Goal: Information Seeking & Learning: Find specific fact

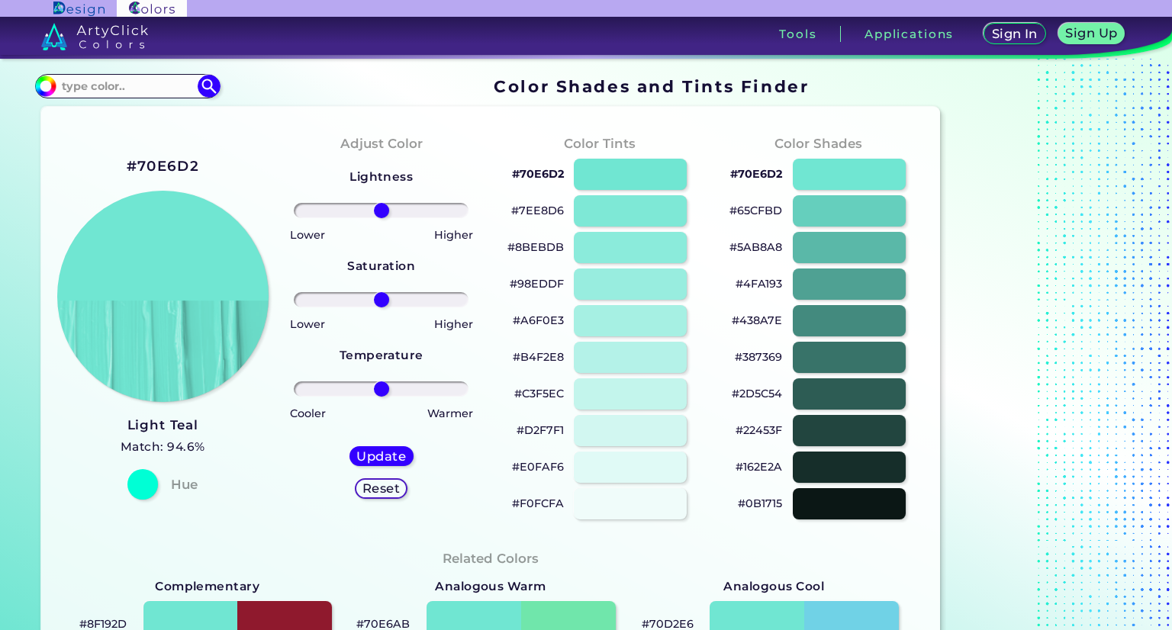
click at [151, 89] on input at bounding box center [127, 86] width 142 height 21
type input "dark tan"
click at [103, 111] on p "Dark Tan ◉" at bounding box center [92, 113] width 66 height 28
type input "#661010"
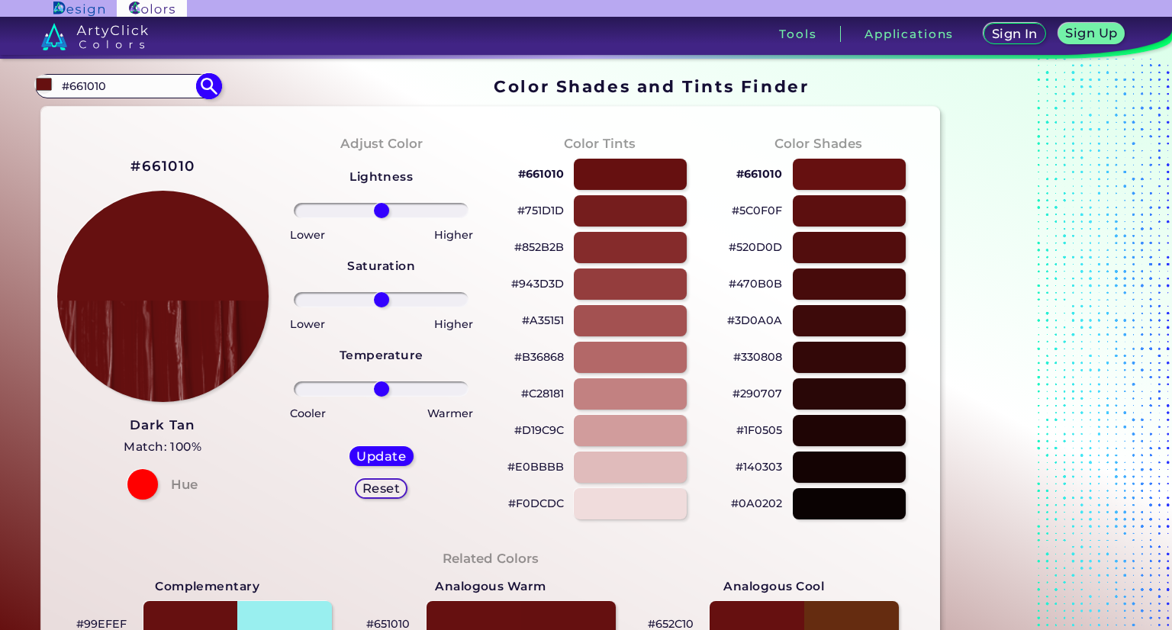
click at [114, 91] on input "#661010" at bounding box center [127, 86] width 142 height 21
type input "#"
type input "dark tan"
